Goal: Task Accomplishment & Management: Use online tool/utility

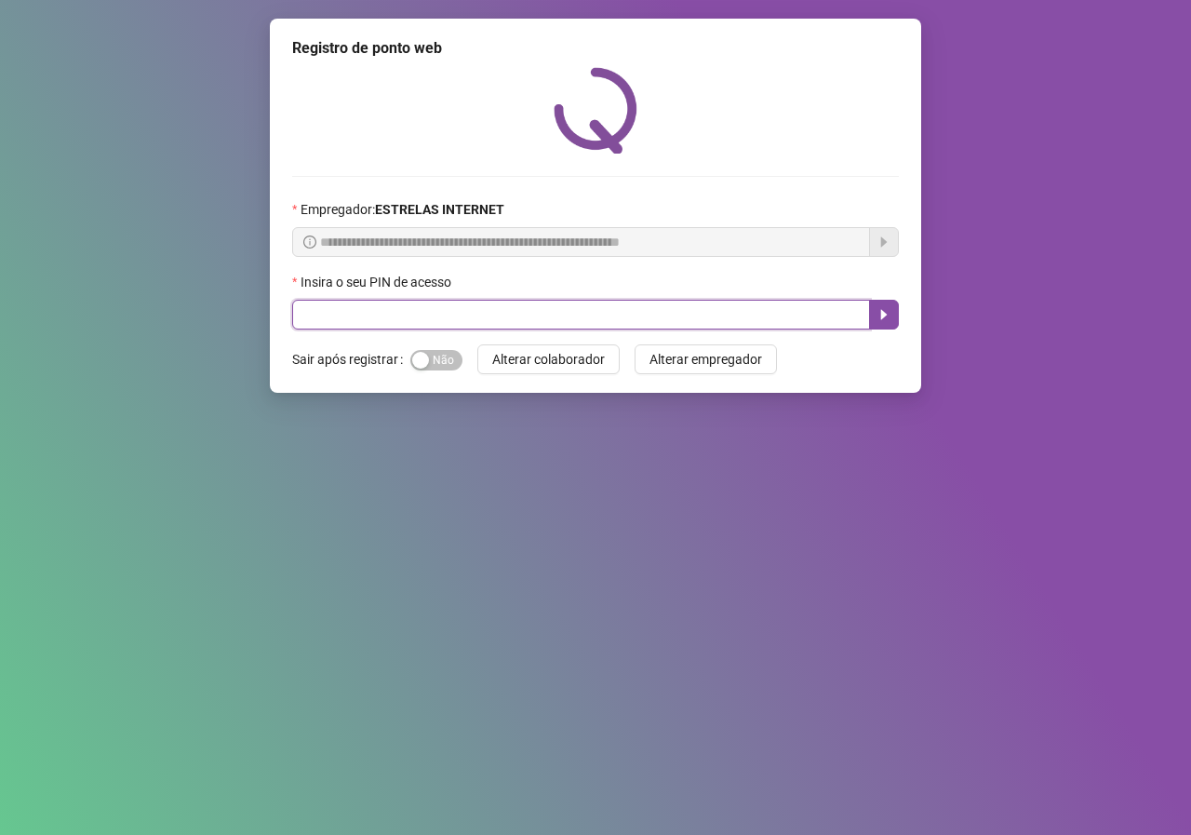
click at [403, 316] on input "text" at bounding box center [581, 315] width 578 height 30
type input "*****"
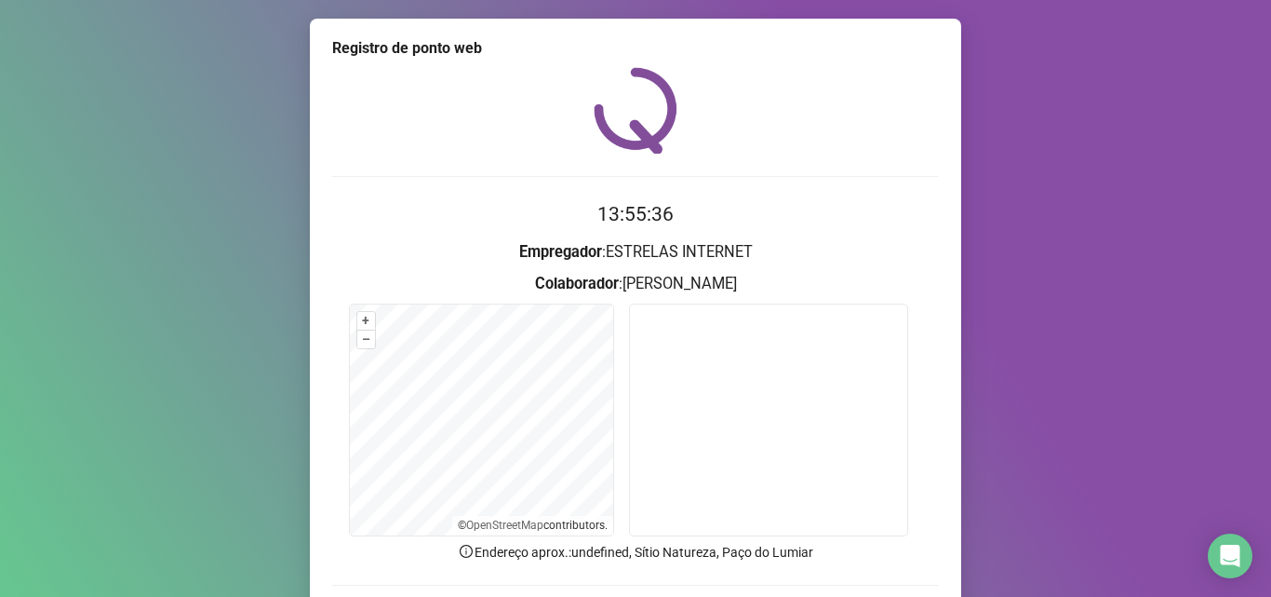
scroll to position [130, 0]
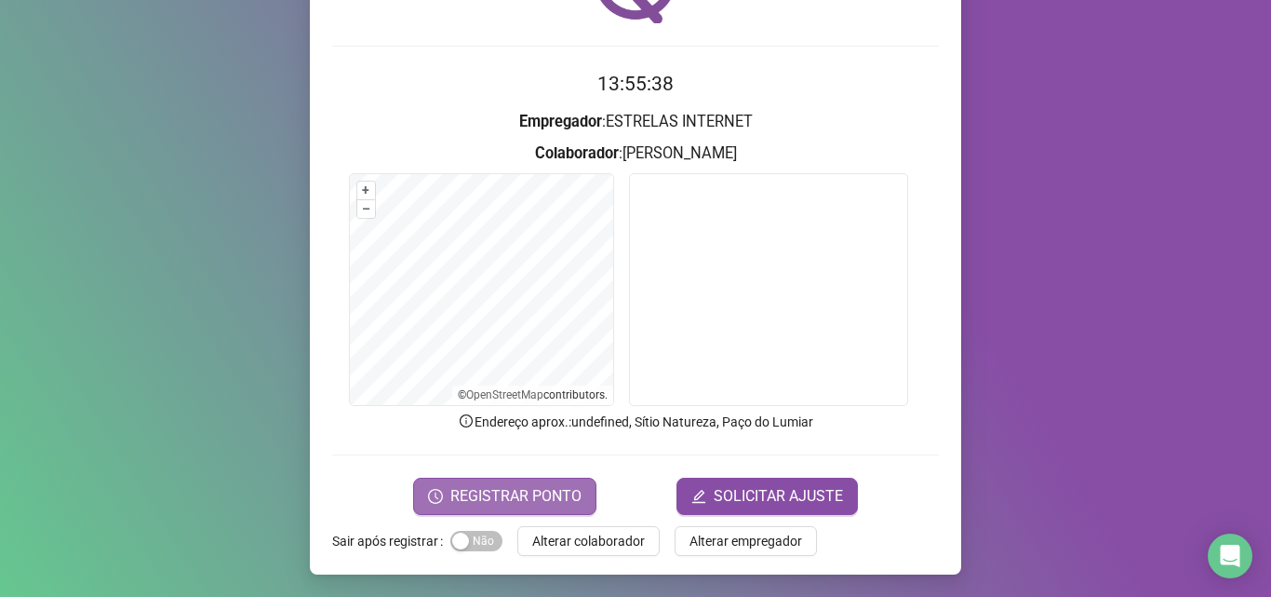
click at [494, 492] on span "REGISTRAR PONTO" at bounding box center [515, 496] width 131 height 22
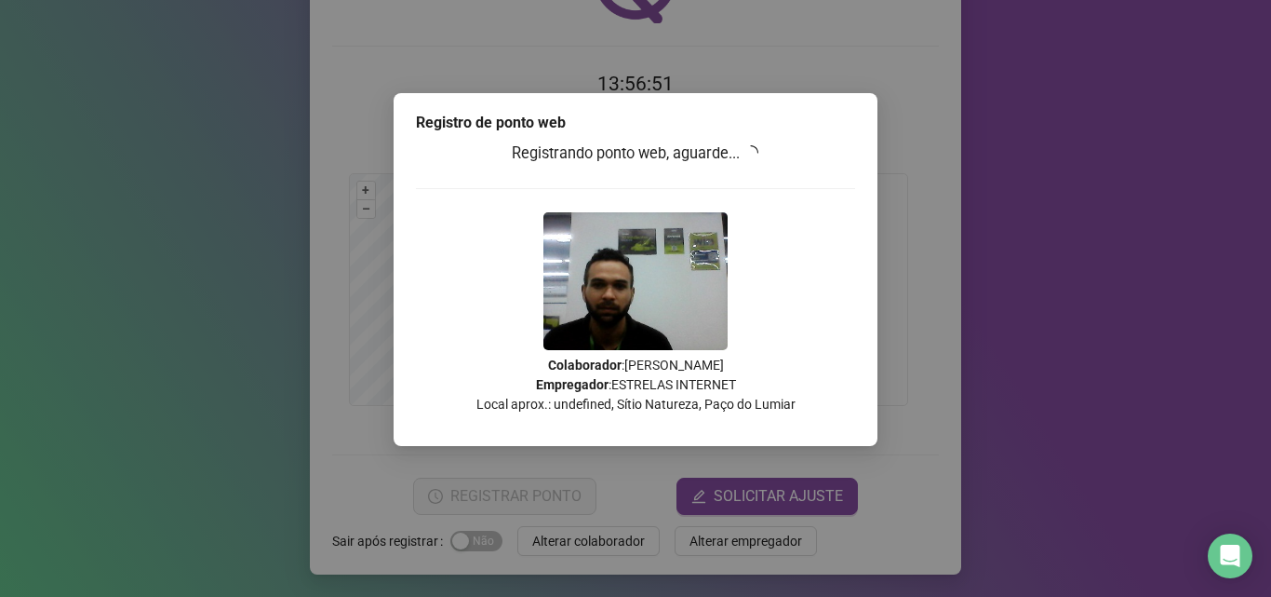
click at [1046, 374] on div "Registro de ponto web Registrando ponto web, aguarde... Colaborador : [PERSON_N…" at bounding box center [635, 298] width 1271 height 597
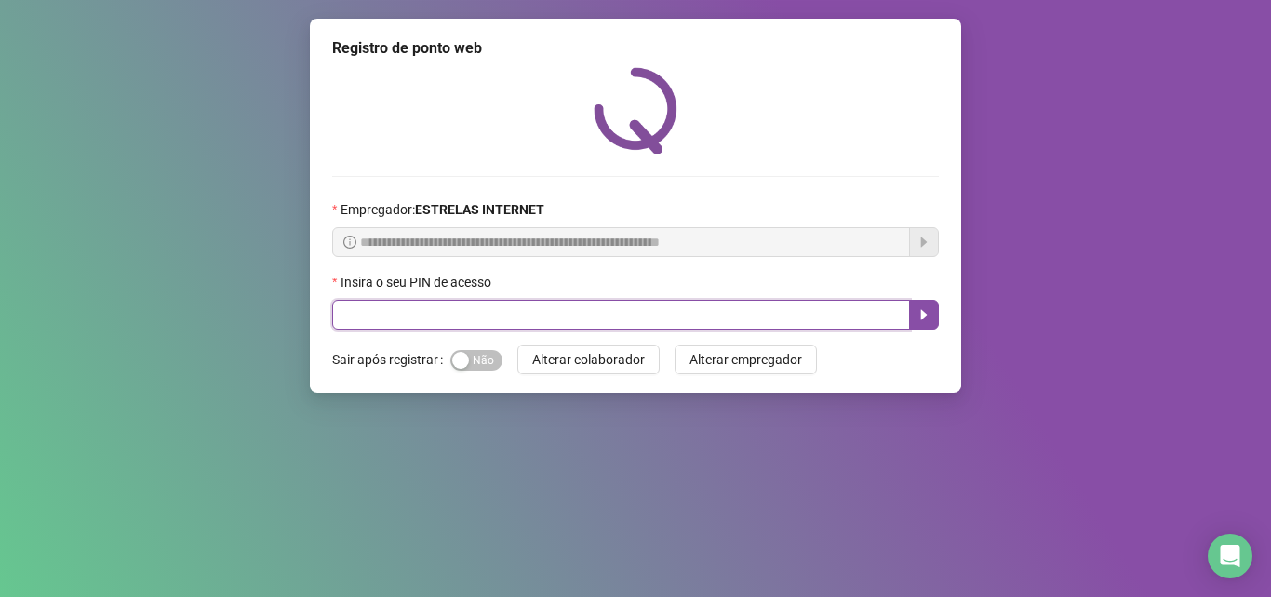
drag, startPoint x: 424, startPoint y: 309, endPoint x: 348, endPoint y: 317, distance: 76.8
click at [361, 316] on input "text" at bounding box center [621, 315] width 578 height 30
type input "*****"
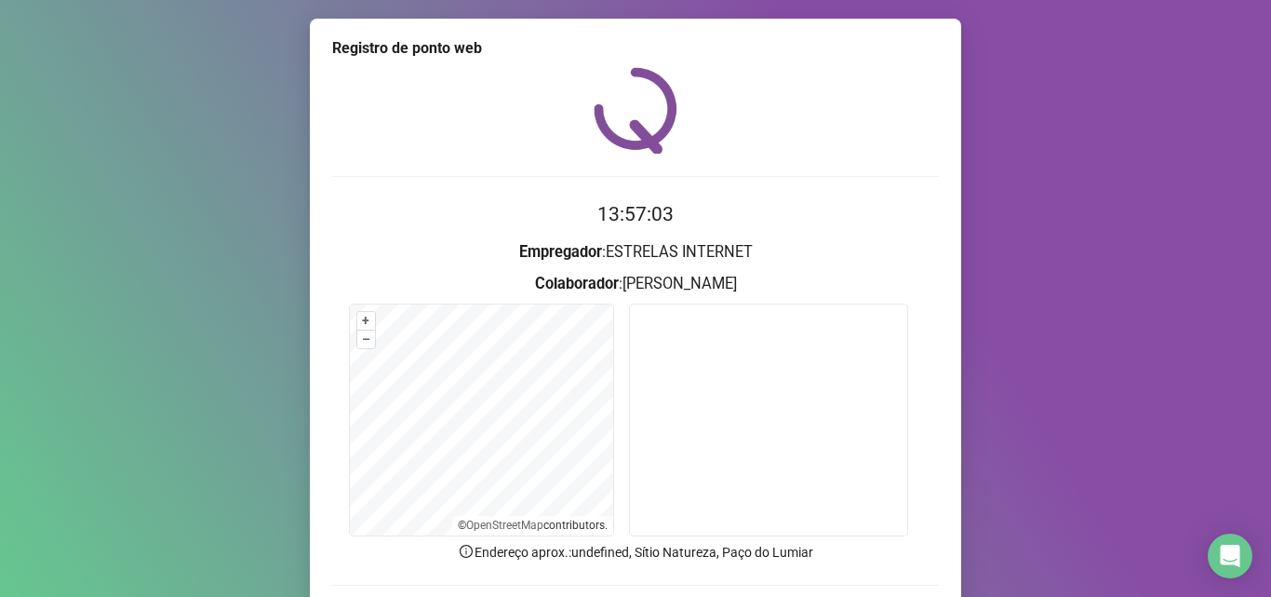
scroll to position [130, 0]
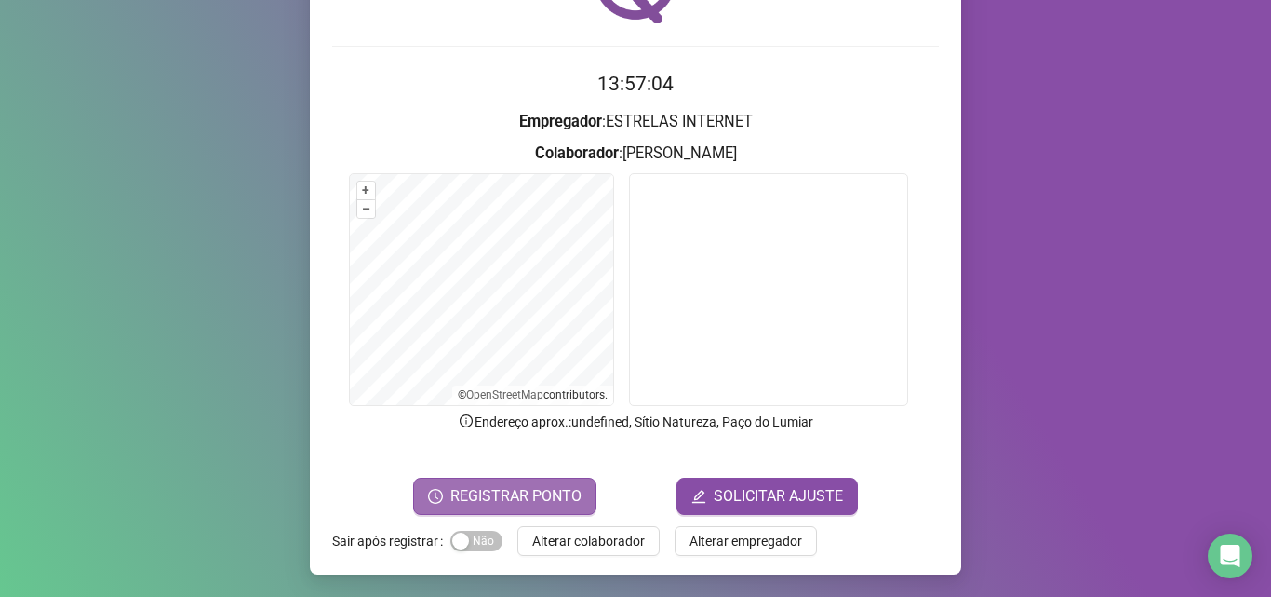
click at [467, 498] on span "REGISTRAR PONTO" at bounding box center [515, 496] width 131 height 22
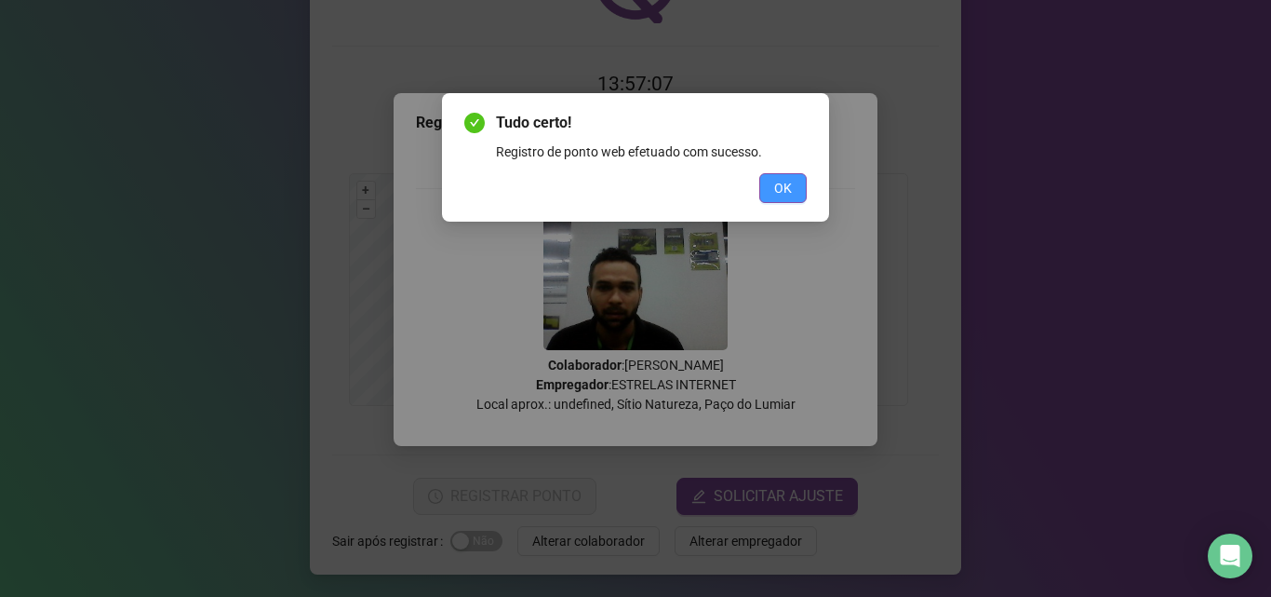
click at [772, 178] on button "OK" at bounding box center [783, 188] width 47 height 30
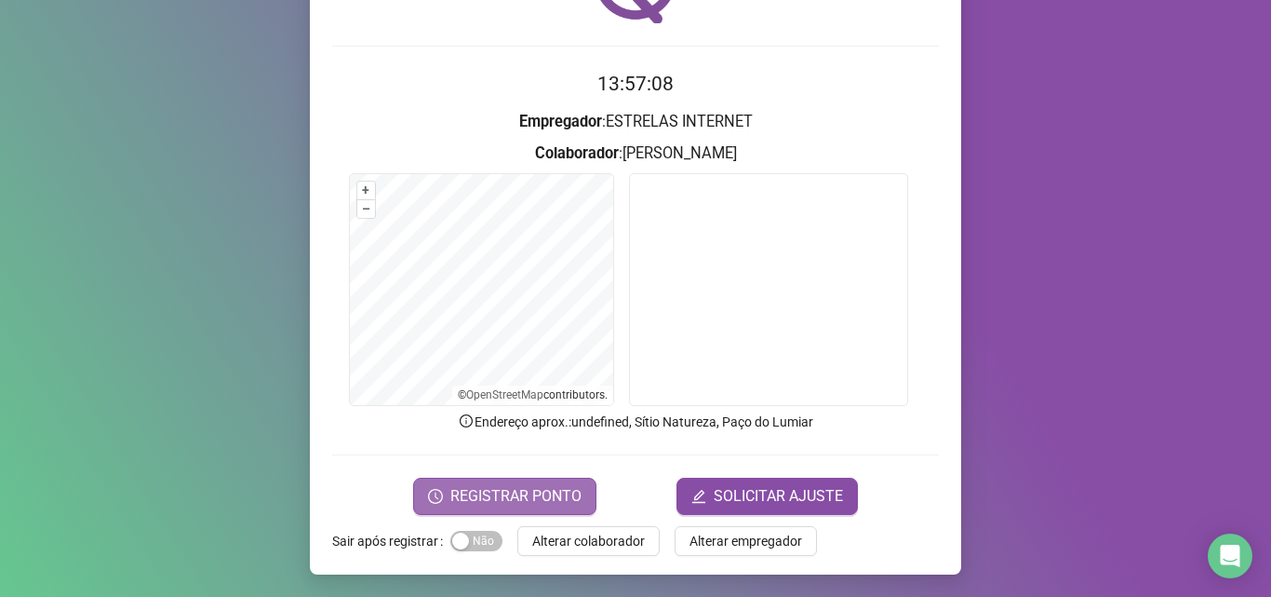
click at [500, 501] on span "REGISTRAR PONTO" at bounding box center [515, 496] width 131 height 22
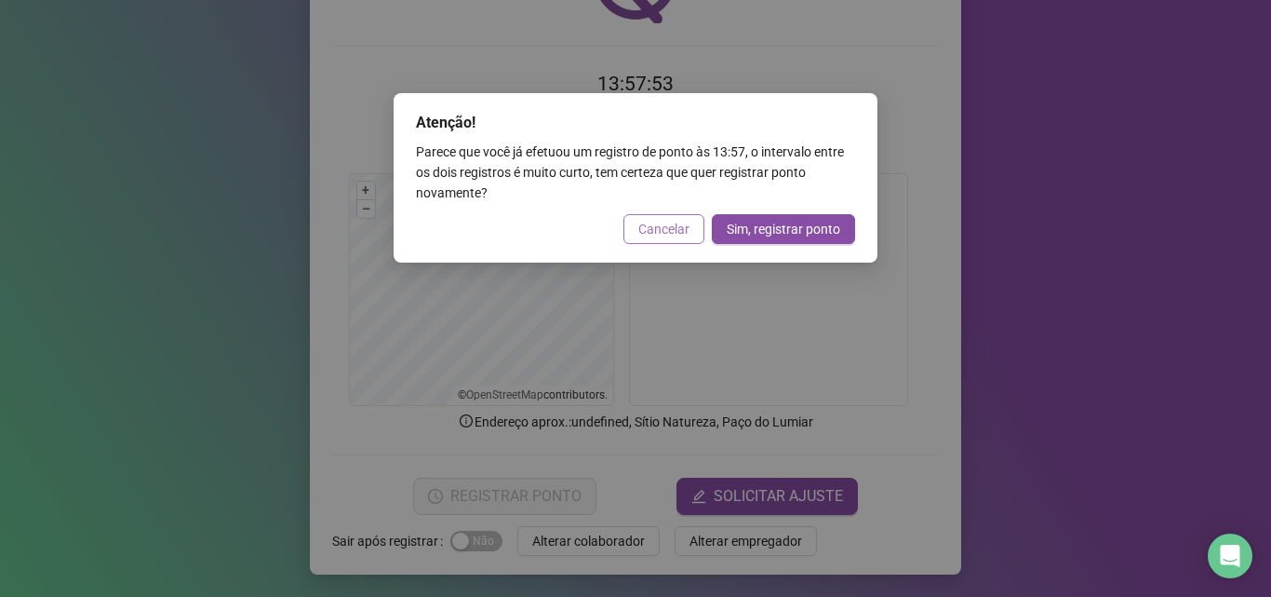
click at [681, 224] on span "Cancelar" at bounding box center [664, 229] width 51 height 20
